Goal: Check status

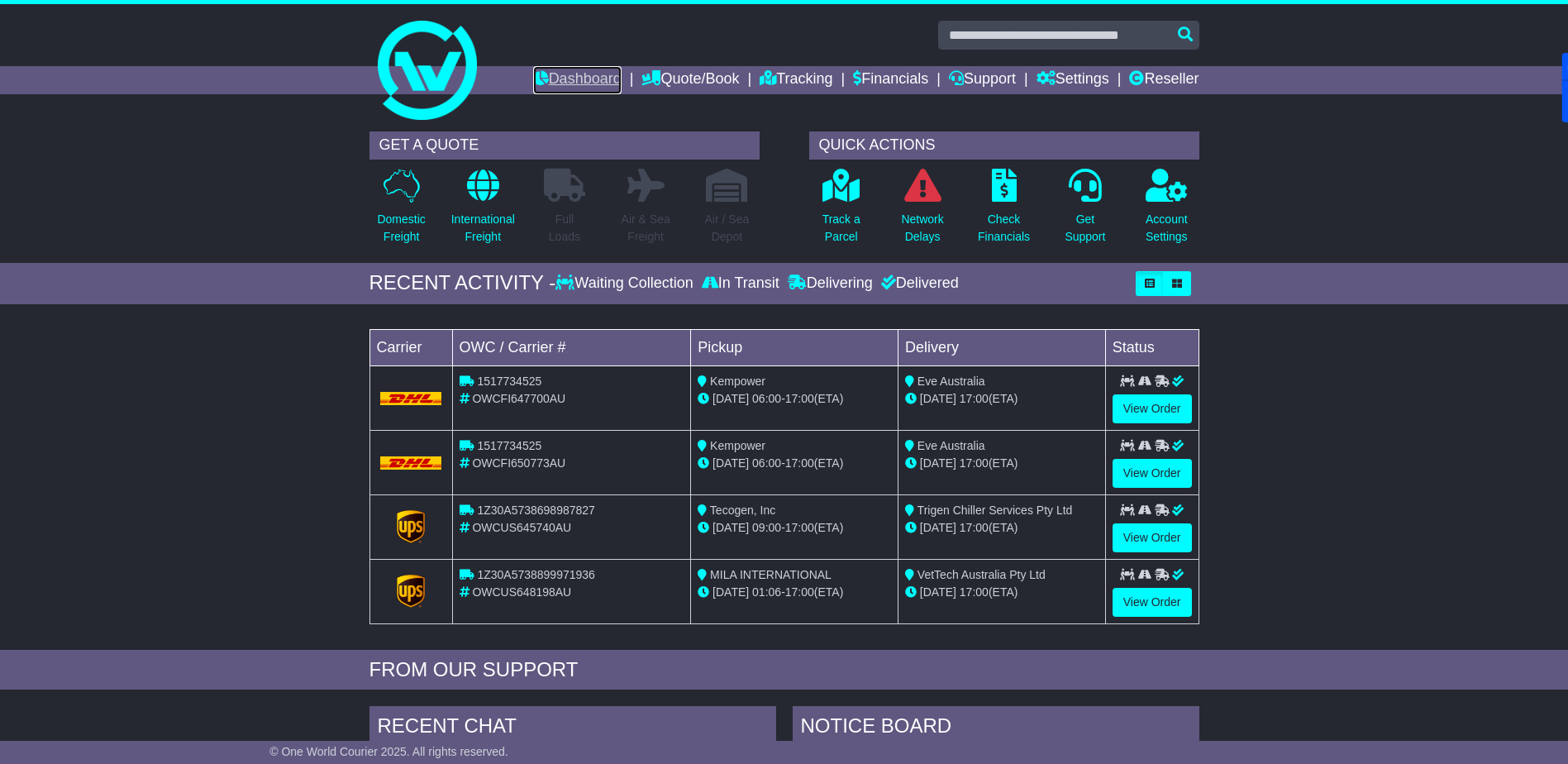
click at [556, 79] on link "Dashboard" at bounding box center [577, 81] width 88 height 29
click at [559, 73] on link "Dashboard" at bounding box center [577, 81] width 88 height 29
click at [982, 37] on input "text" at bounding box center [1068, 35] width 261 height 29
paste input "**********"
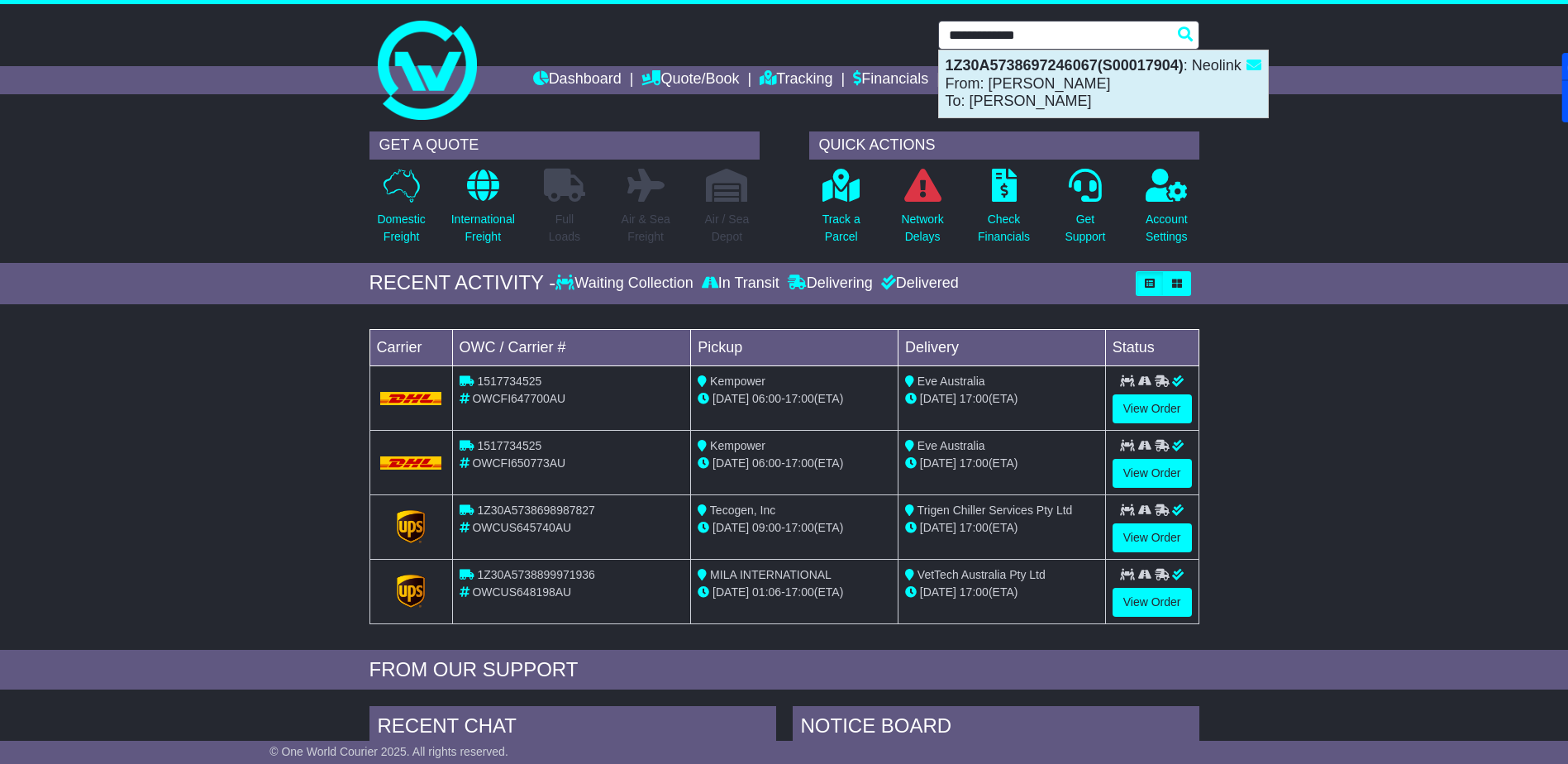
click at [1077, 67] on strong "1Z30A5738697246067(S00017904)" at bounding box center [1064, 65] width 239 height 16
type input "**********"
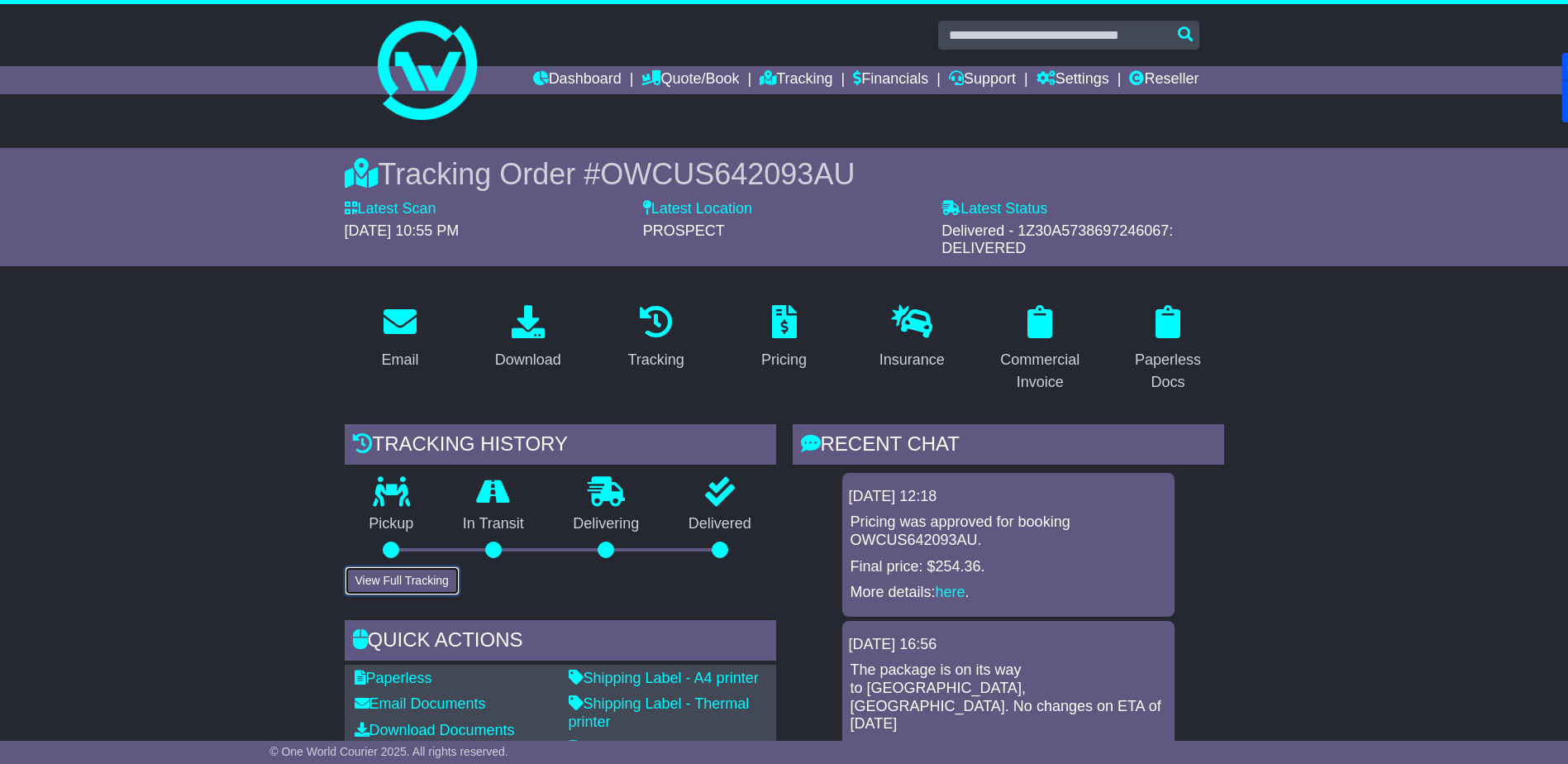
click at [427, 576] on button "View Full Tracking" at bounding box center [402, 581] width 115 height 29
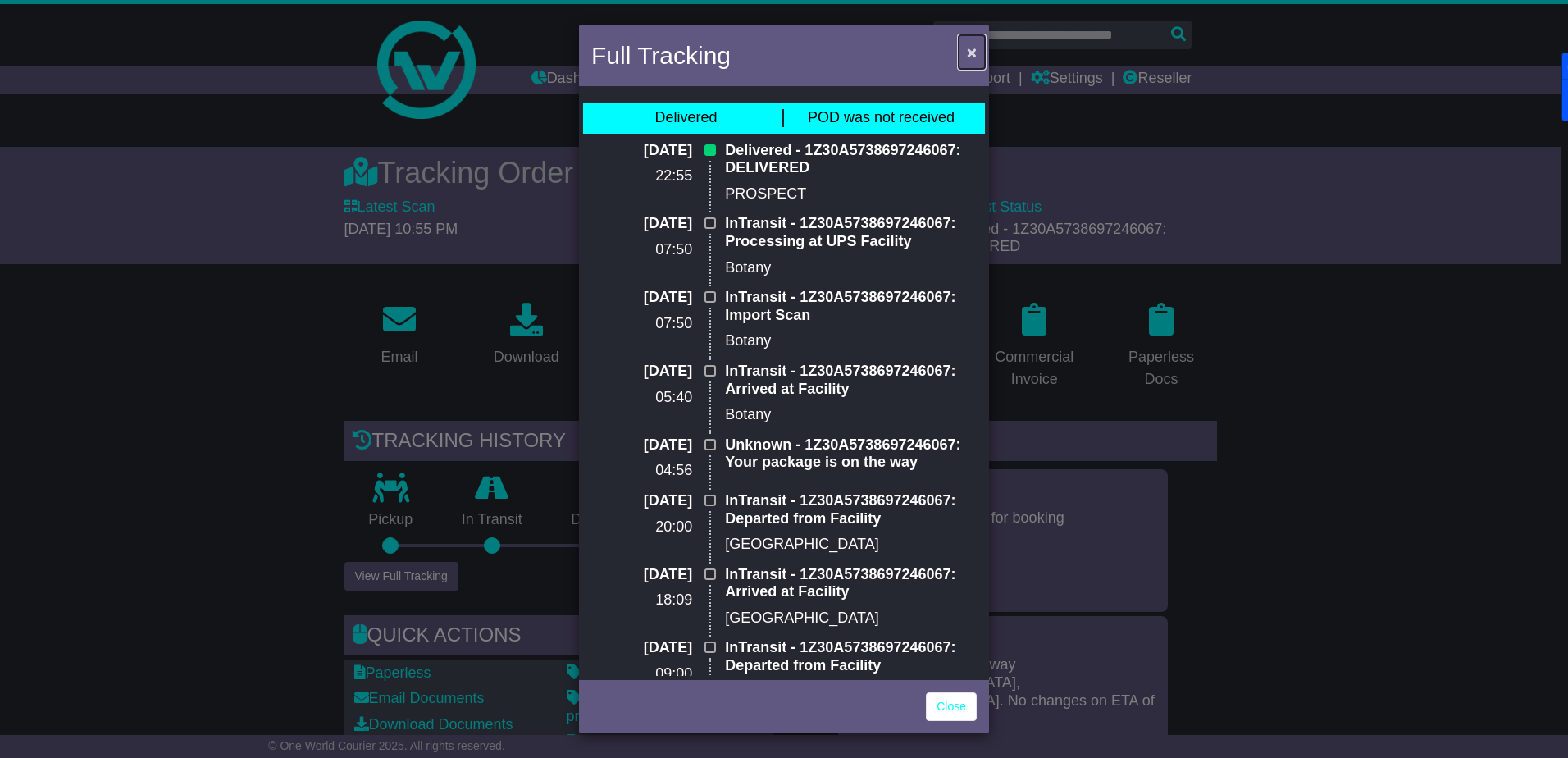
click at [978, 50] on button "×" at bounding box center [972, 52] width 26 height 34
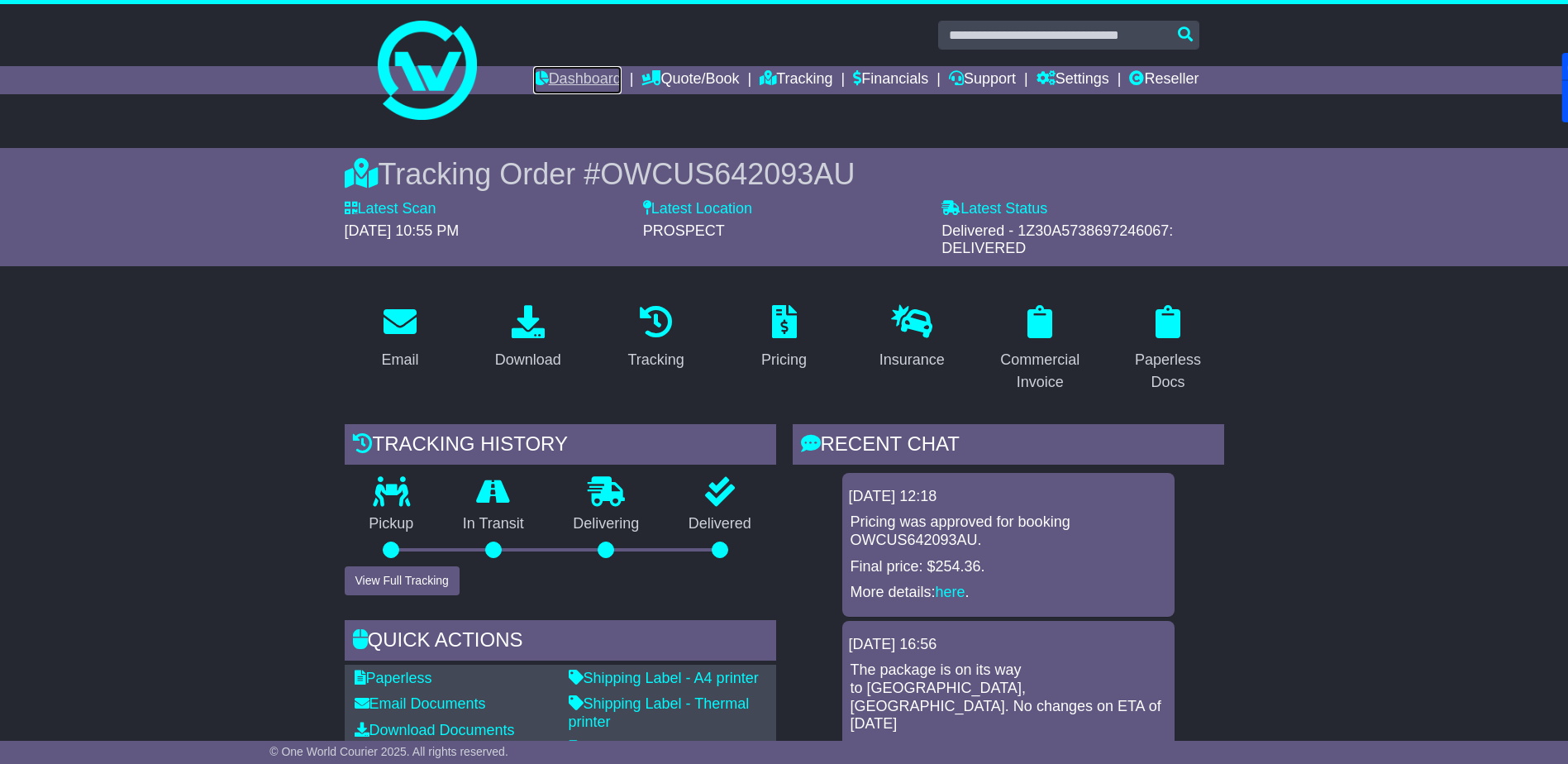
click at [570, 76] on link "Dashboard" at bounding box center [577, 81] width 88 height 29
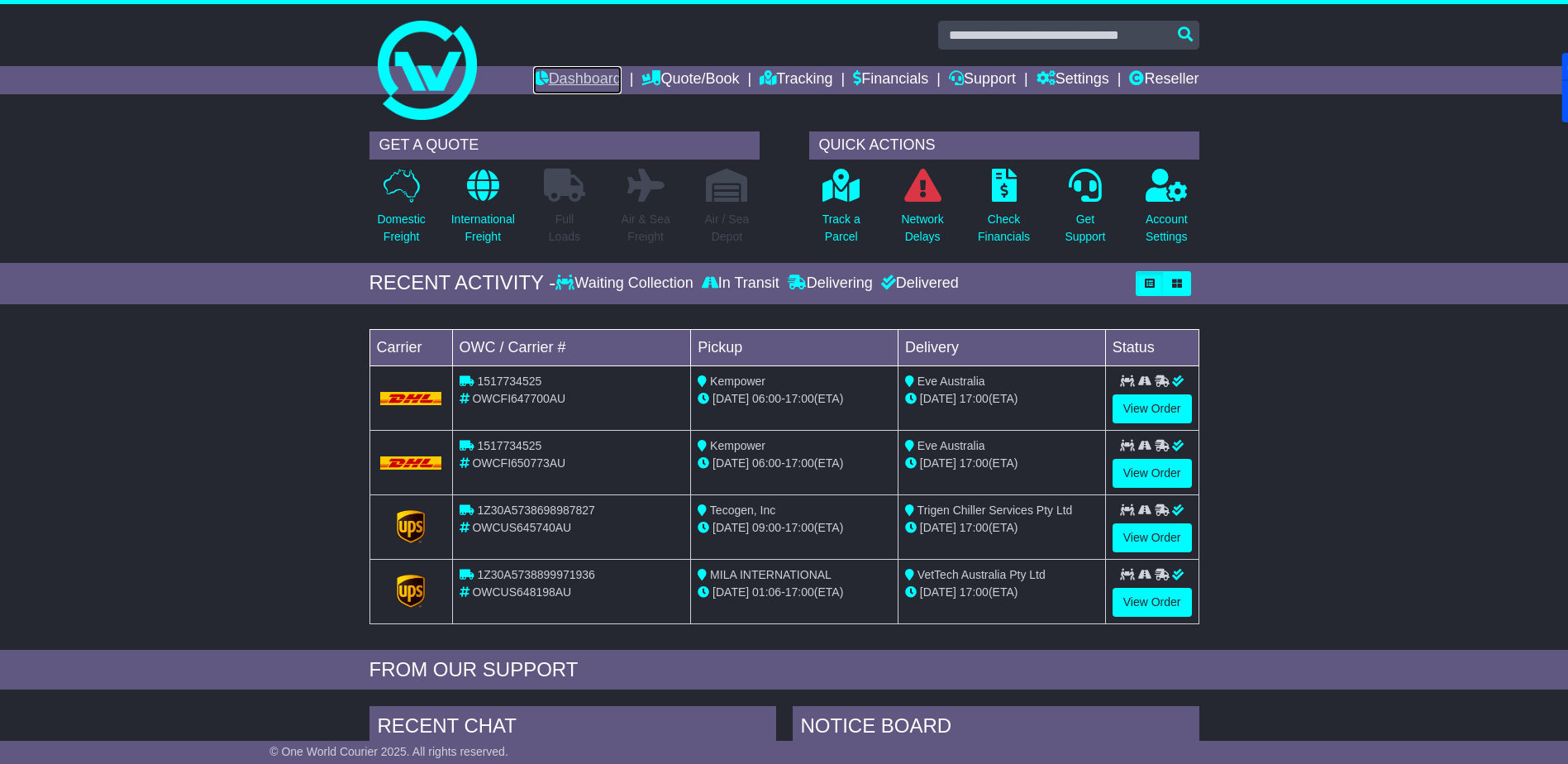
click at [549, 80] on link "Dashboard" at bounding box center [577, 81] width 88 height 29
click at [1188, 83] on link "Reseller" at bounding box center [1163, 81] width 69 height 29
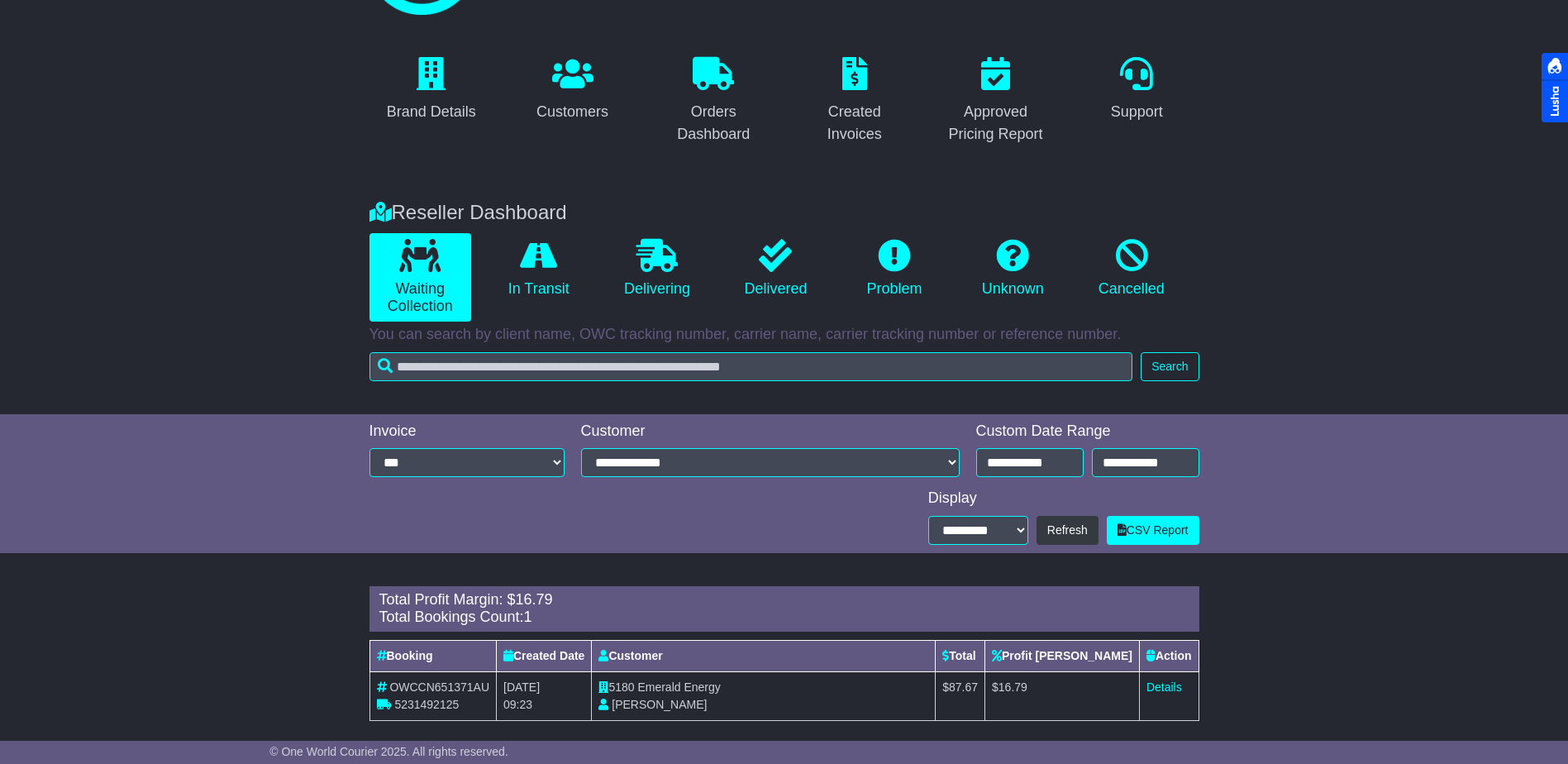
scroll to position [121, 0]
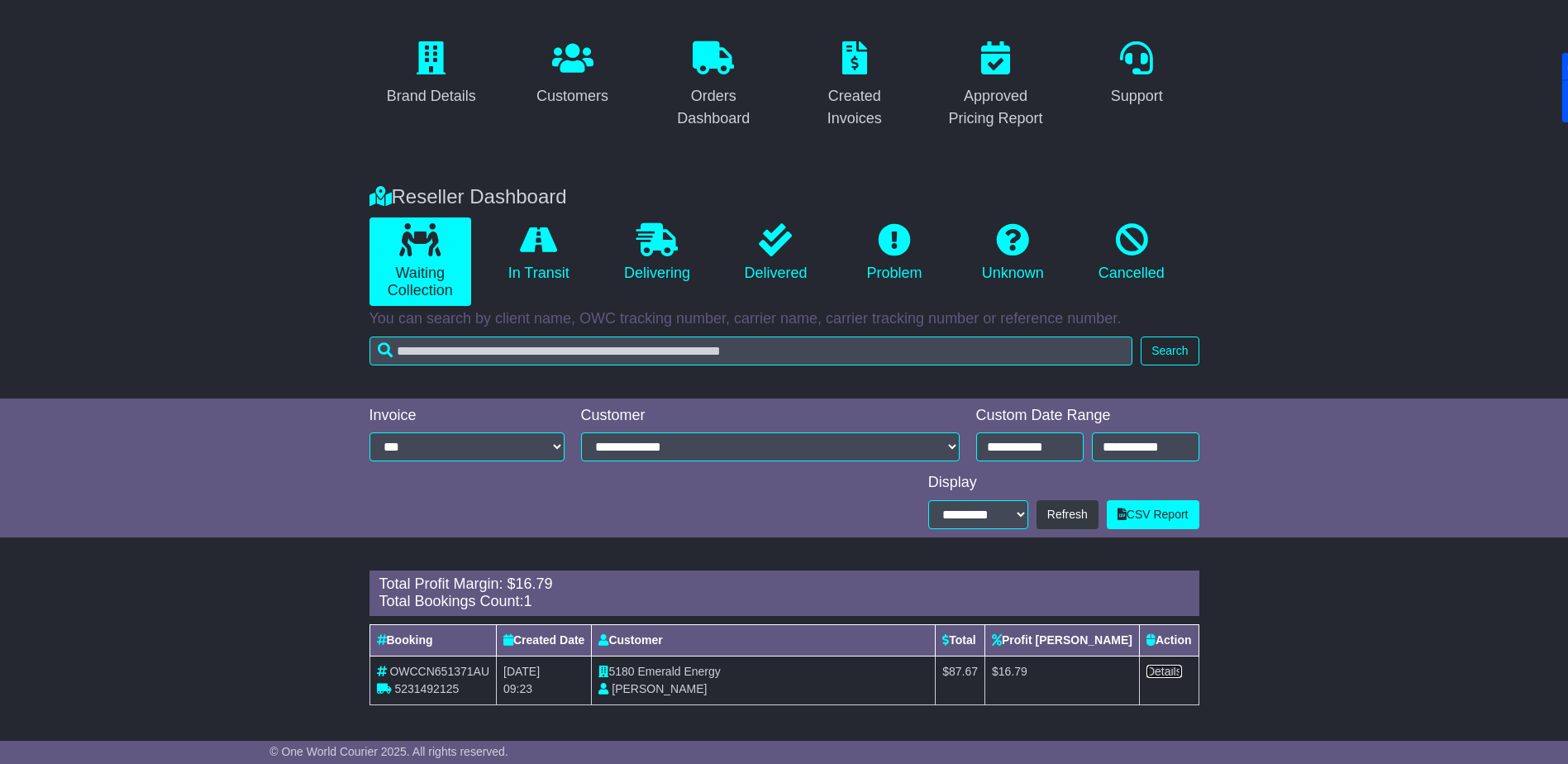
click at [1156, 677] on link "Details" at bounding box center [1164, 671] width 35 height 13
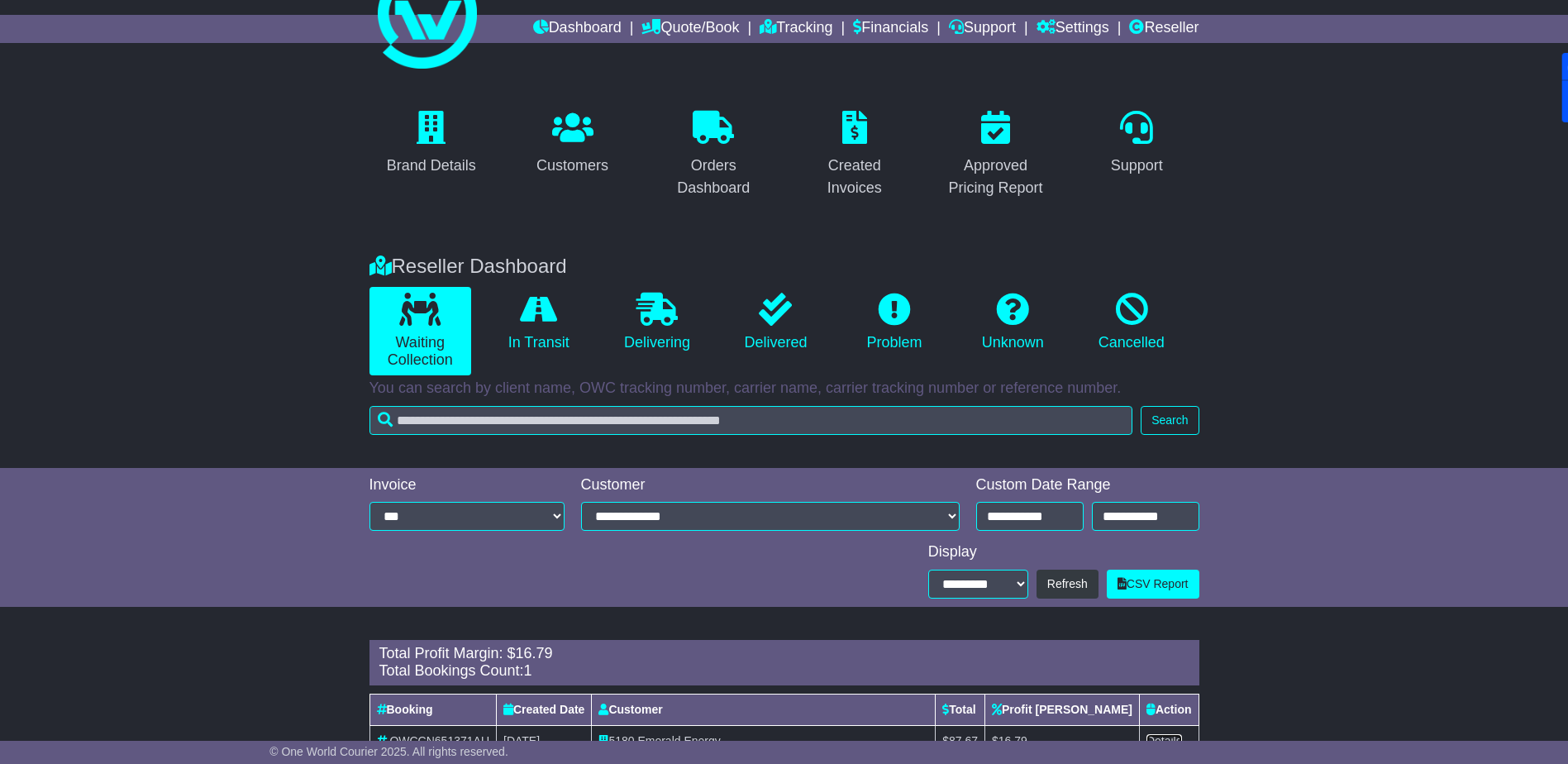
scroll to position [0, 0]
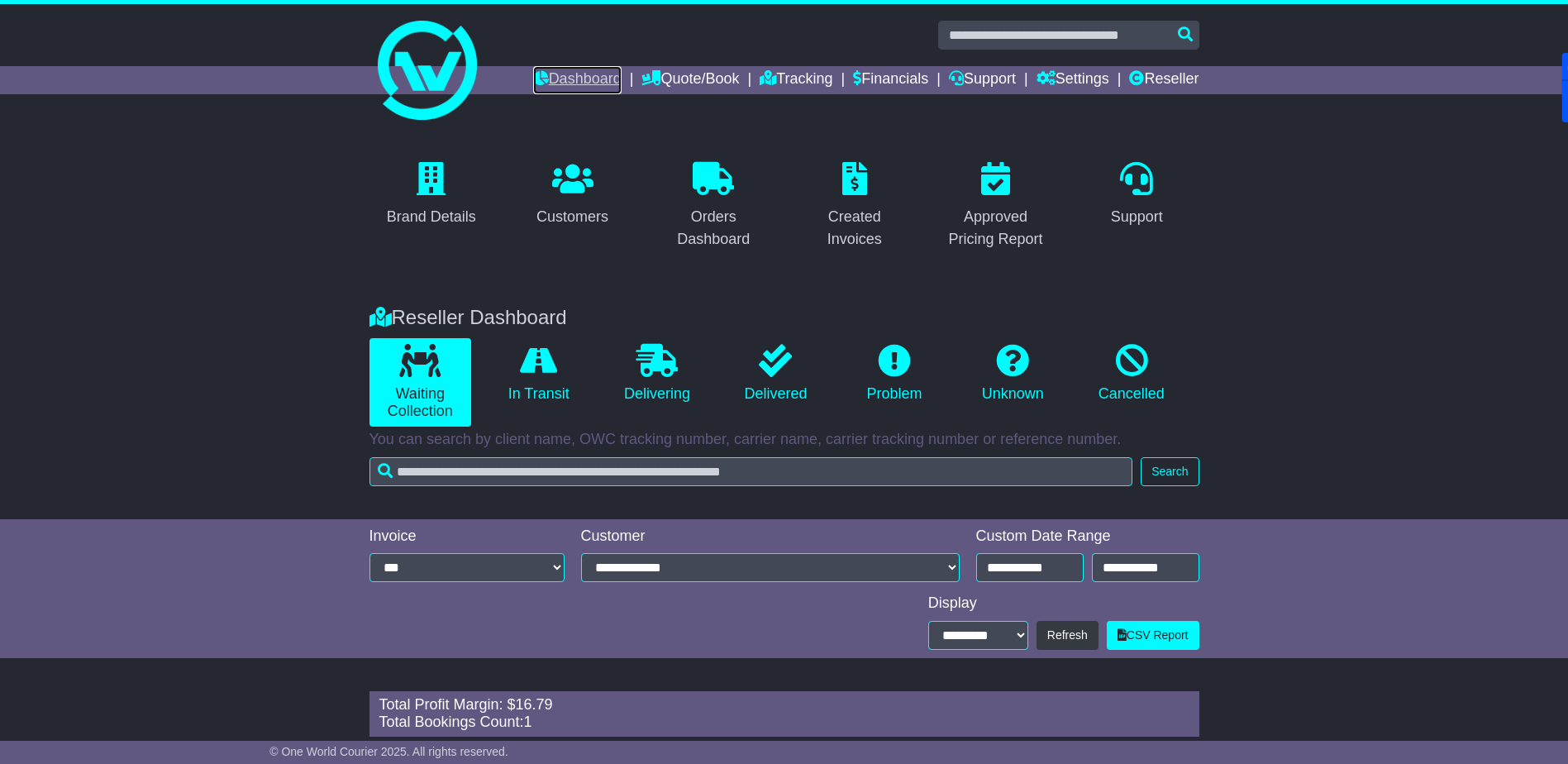
click at [572, 80] on link "Dashboard" at bounding box center [577, 81] width 88 height 29
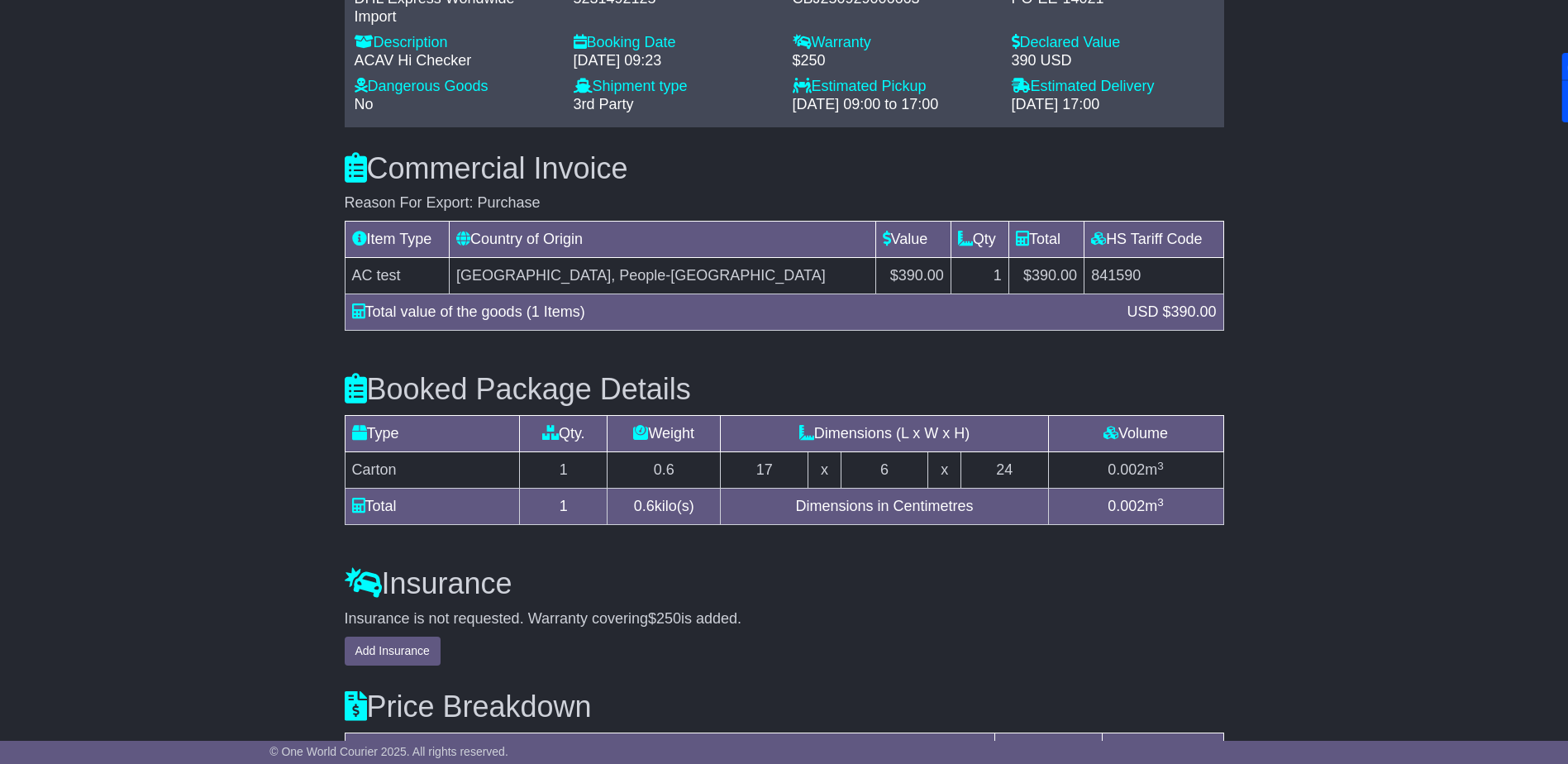
scroll to position [931, 0]
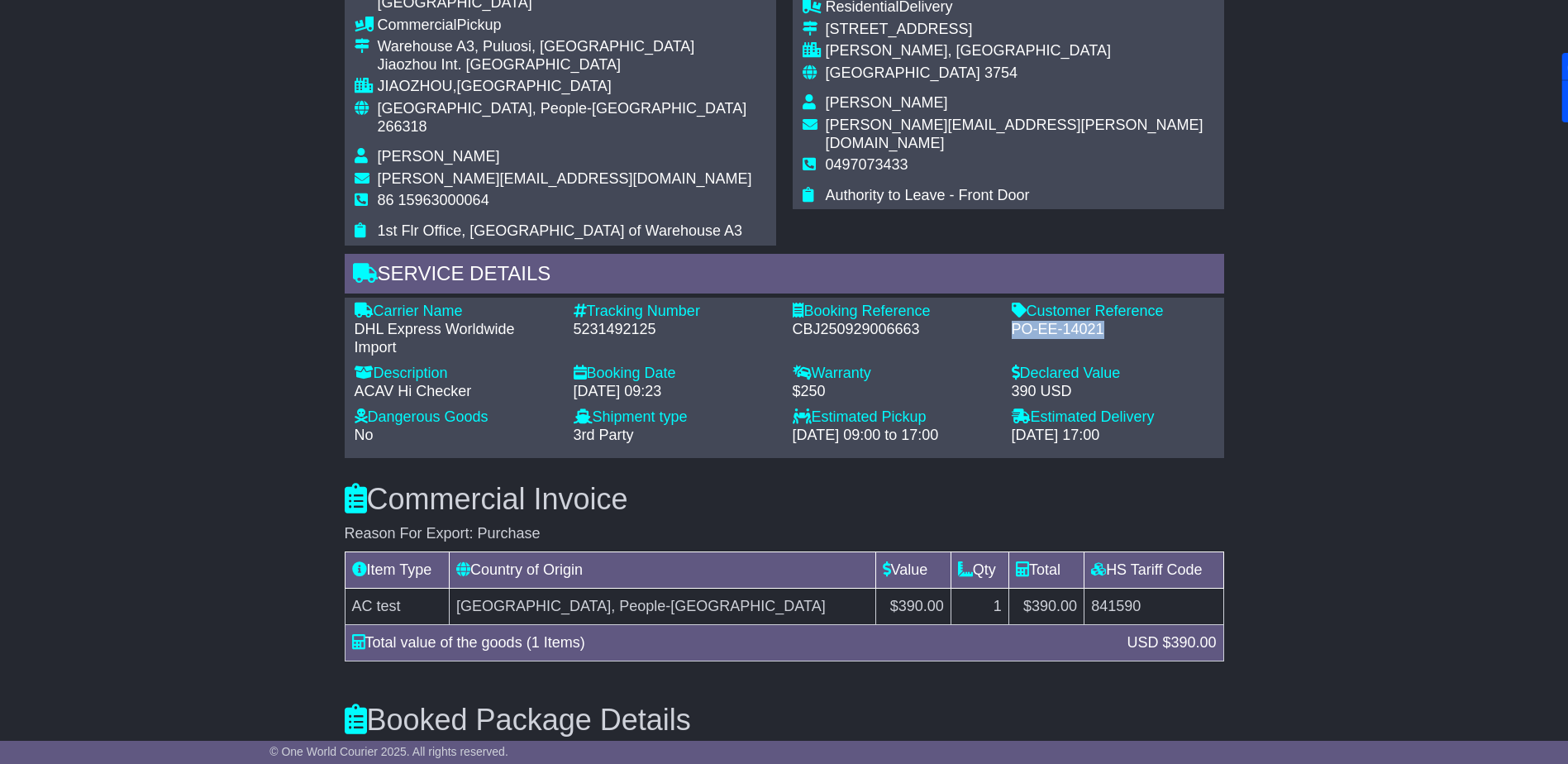
drag, startPoint x: 1012, startPoint y: 284, endPoint x: 1096, endPoint y: 294, distance: 84.6
click at [1096, 321] on div "PO-EE-14021" at bounding box center [1113, 330] width 202 height 18
drag, startPoint x: 1096, startPoint y: 294, endPoint x: 1083, endPoint y: 295, distance: 13.0
copy div "PO-EE-14021"
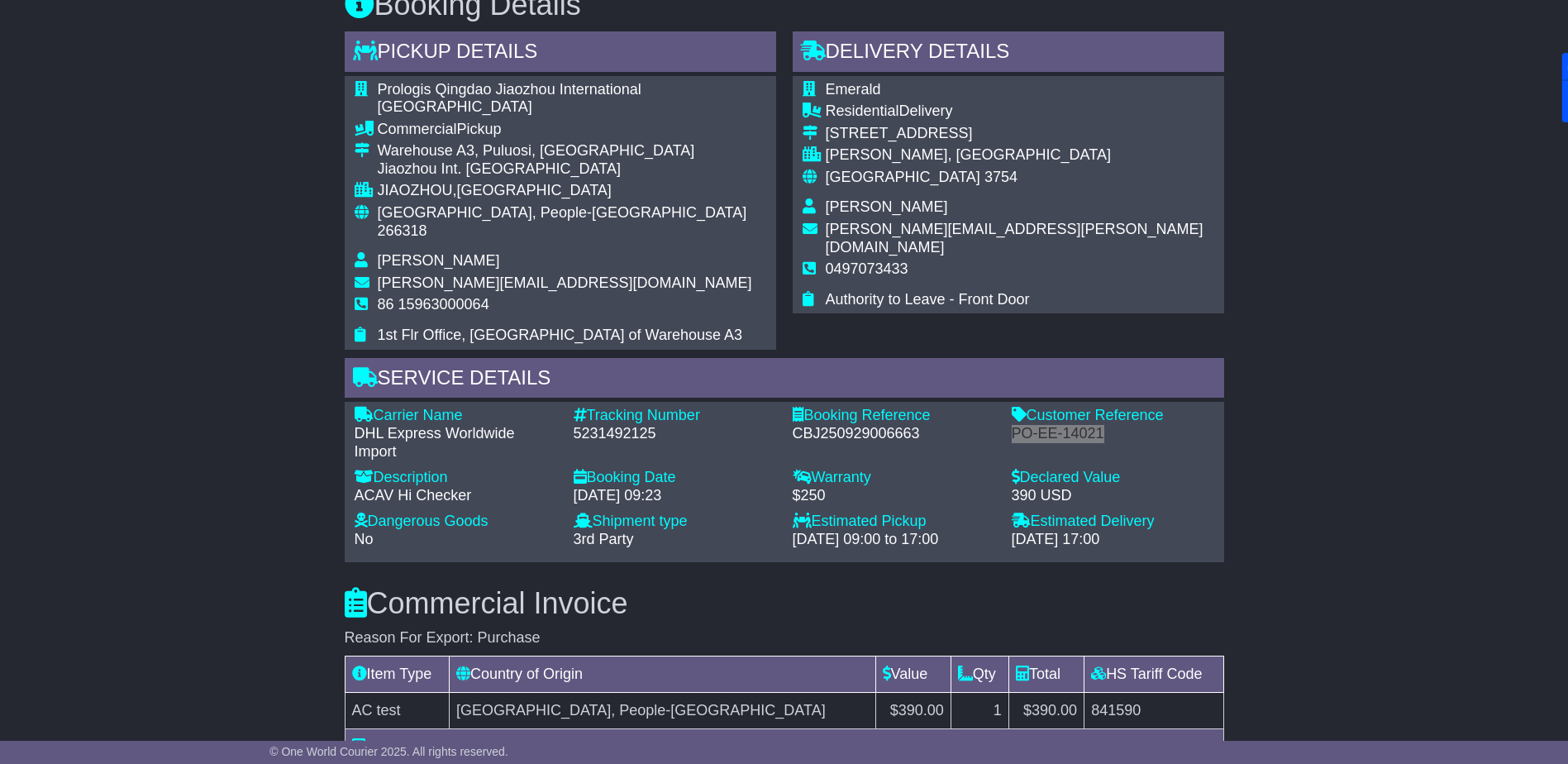
scroll to position [683, 0]
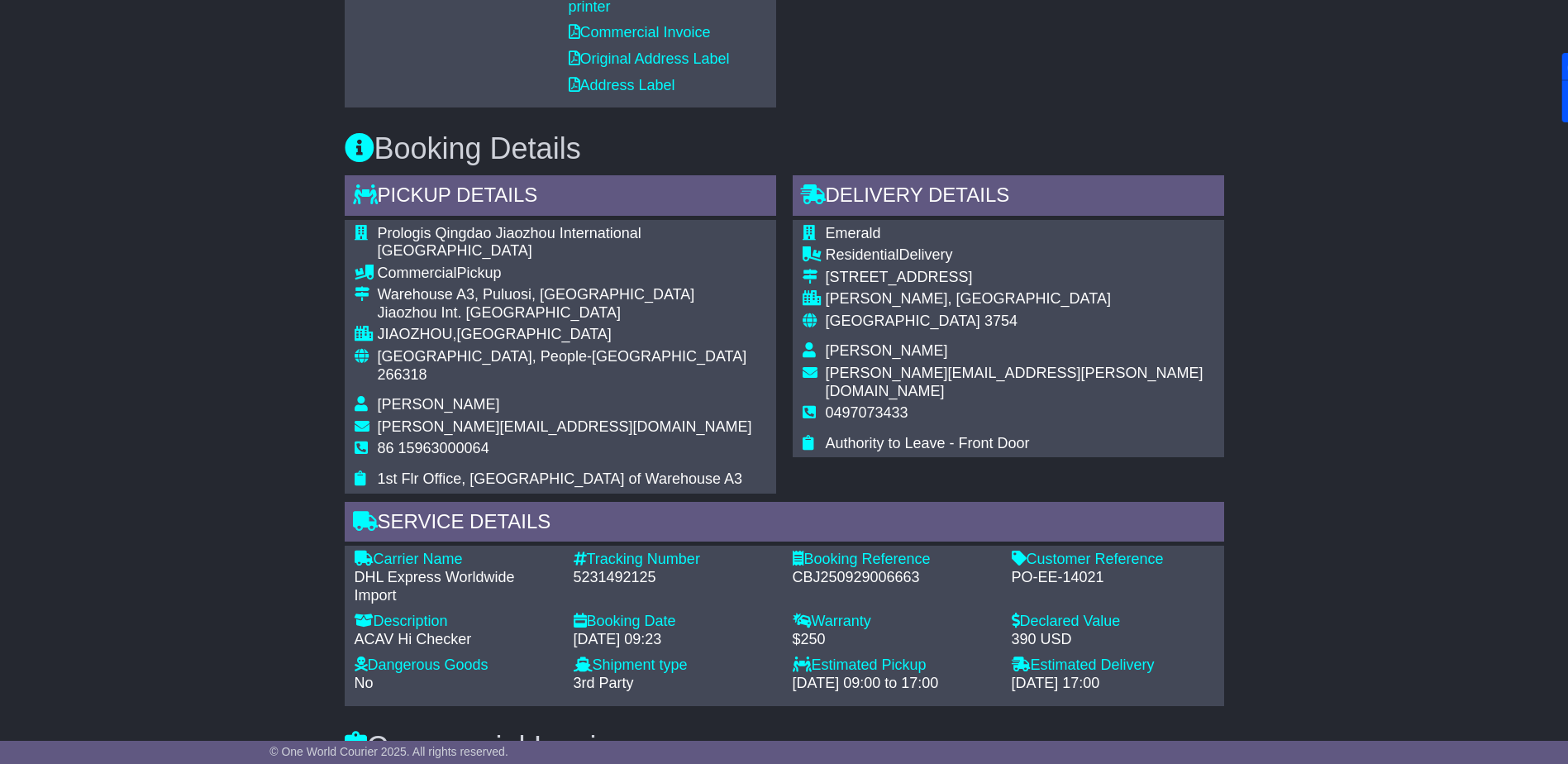
click at [257, 315] on div "Email Download Tracking Pricing Insurance" at bounding box center [784, 571] width 1568 height 2043
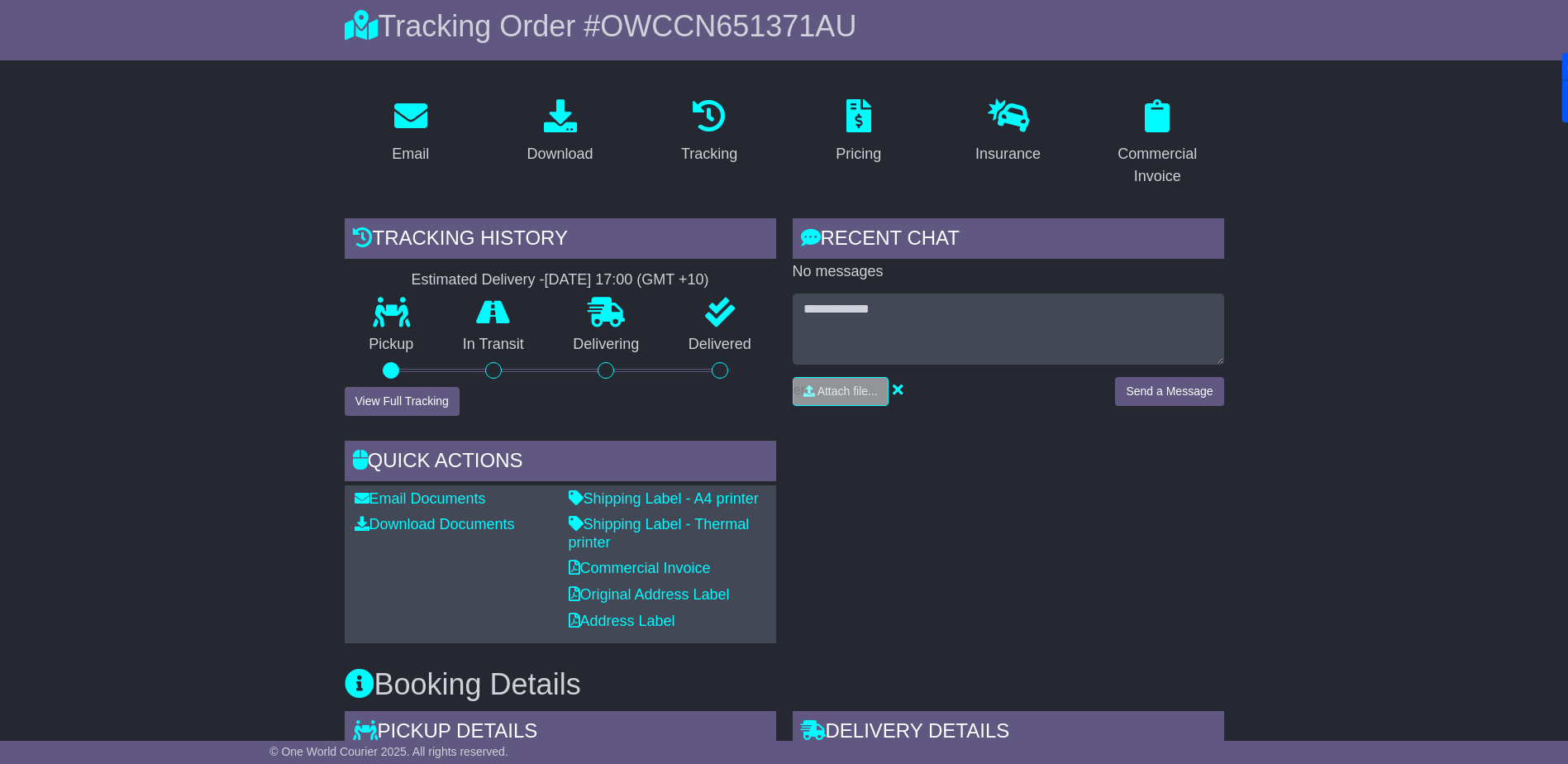
scroll to position [0, 0]
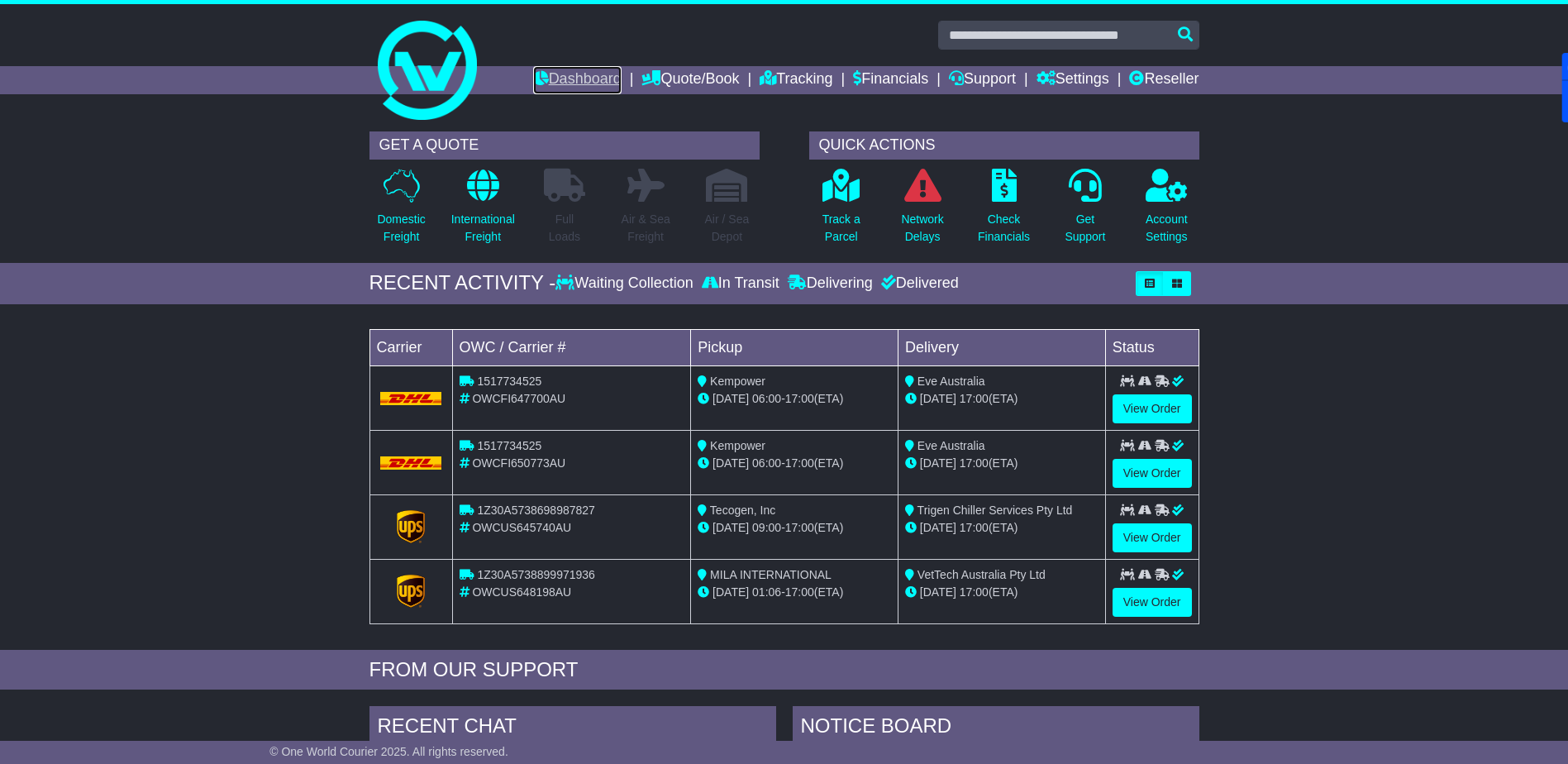
click at [549, 80] on link "Dashboard" at bounding box center [577, 81] width 88 height 29
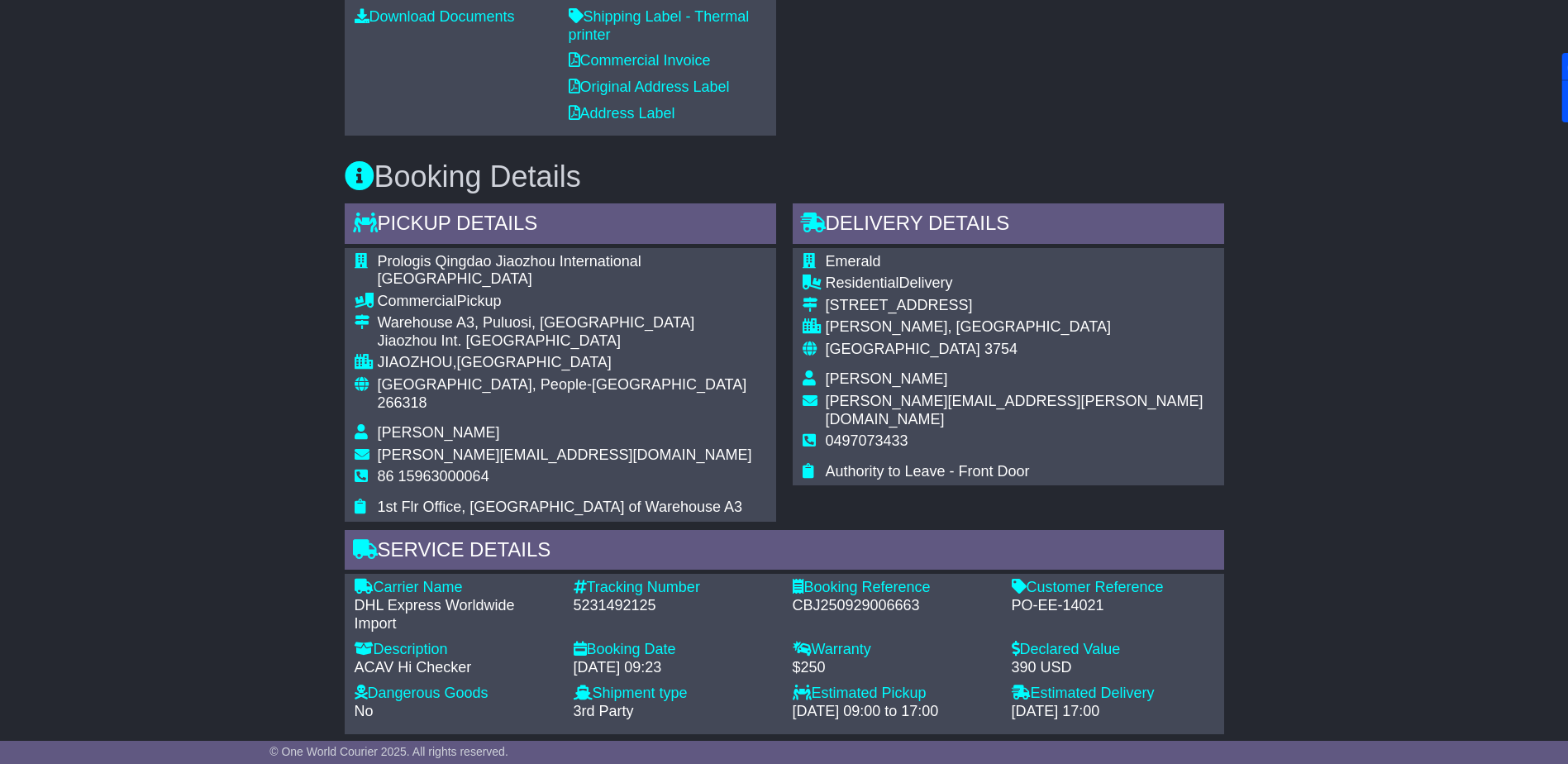
scroll to position [661, 0]
